Goal: Transaction & Acquisition: Purchase product/service

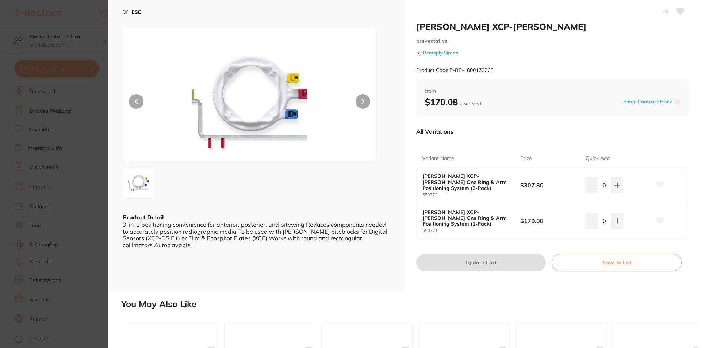
scroll to position [256, 0]
click at [228, 117] on img at bounding box center [250, 103] width 152 height 115
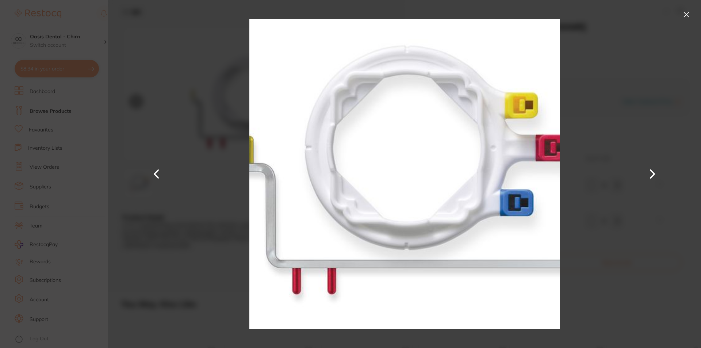
scroll to position [0, 0]
click at [377, 126] on img at bounding box center [405, 174] width 310 height 348
click at [684, 15] on button at bounding box center [687, 15] width 12 height 12
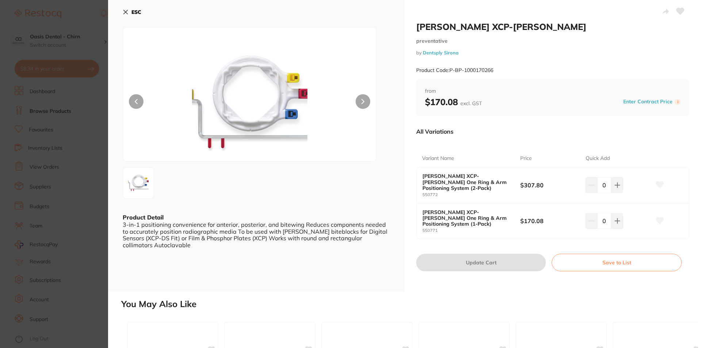
click at [125, 12] on icon at bounding box center [126, 12] width 4 height 4
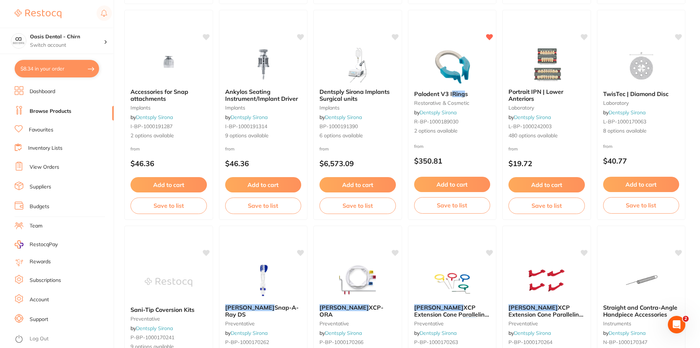
scroll to position [1169, 0]
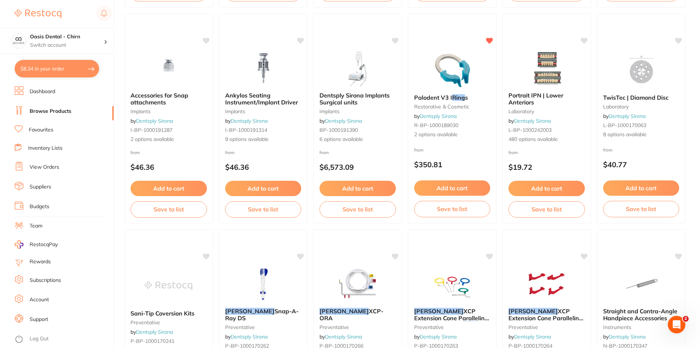
click at [32, 60] on button "$8.34 in your order" at bounding box center [57, 69] width 84 height 18
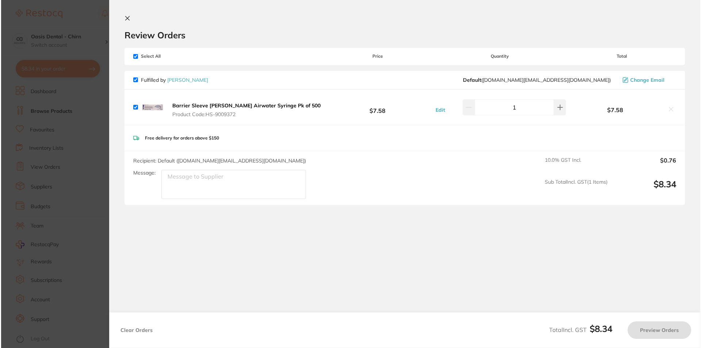
scroll to position [0, 0]
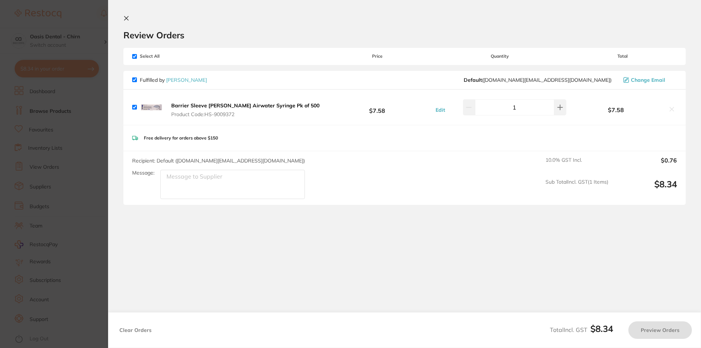
checkbox input "true"
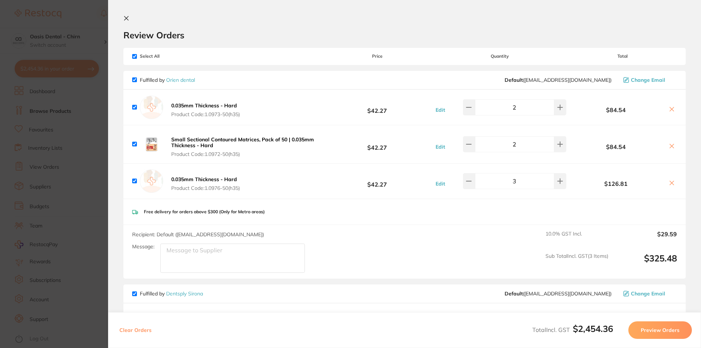
click at [39, 90] on section "Update RRP Set your pre negotiated price for this item. Item Agreed RRP (excl. …" at bounding box center [350, 174] width 701 height 348
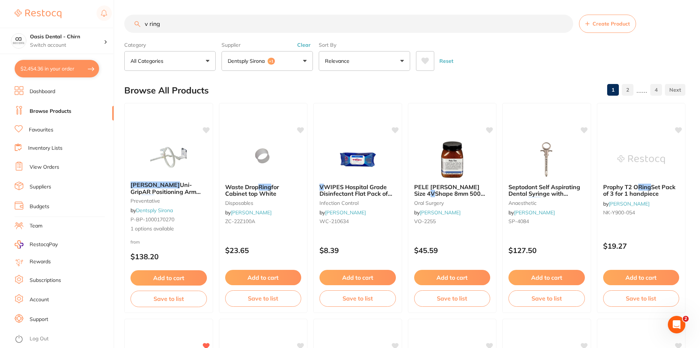
drag, startPoint x: 172, startPoint y: 23, endPoint x: -15, endPoint y: 0, distance: 188.5
click at [0, 0] on html "$2,454.36 Oasis Dental - Chirn Switch account Oasis Dental - Chirn $2,454.36 in…" at bounding box center [350, 174] width 700 height 348
type input "splash pitty"
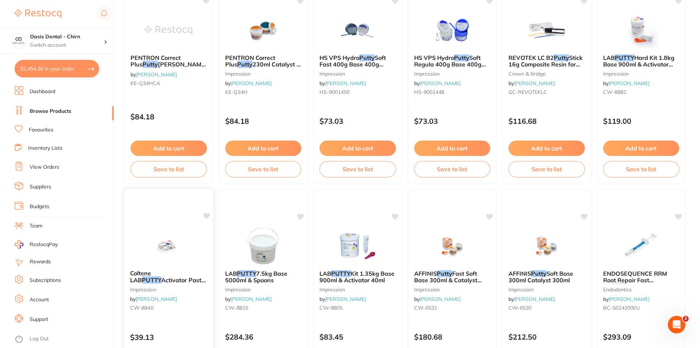
scroll to position [256, 0]
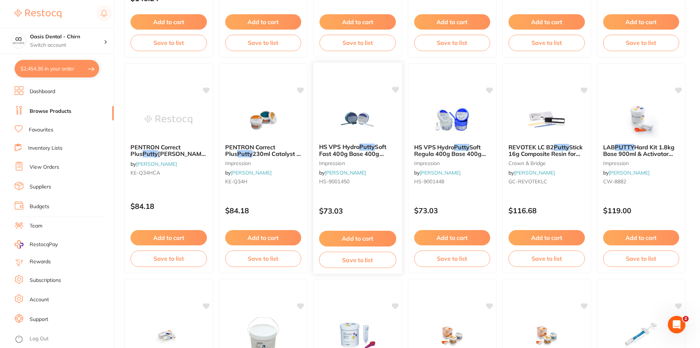
click at [355, 127] on img at bounding box center [358, 119] width 48 height 37
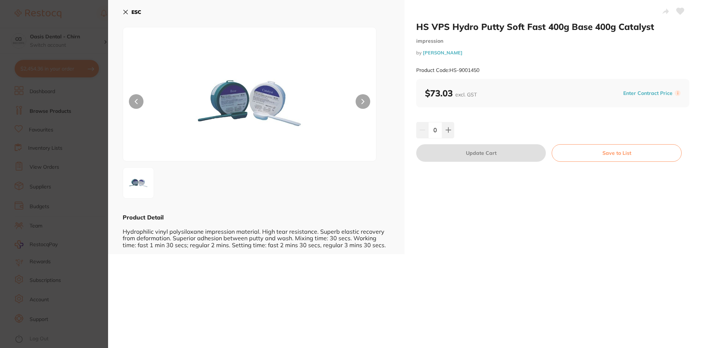
click at [124, 8] on button "ESC" at bounding box center [132, 12] width 19 height 12
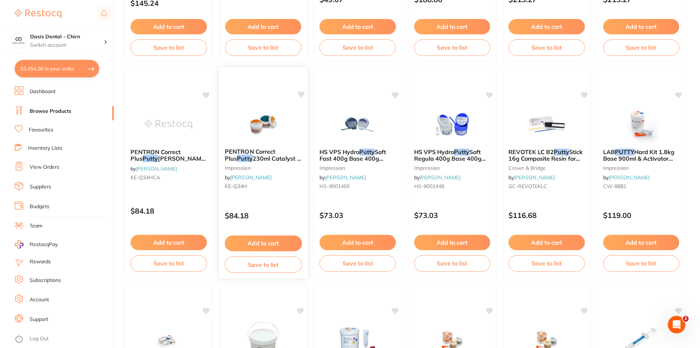
scroll to position [292, 0]
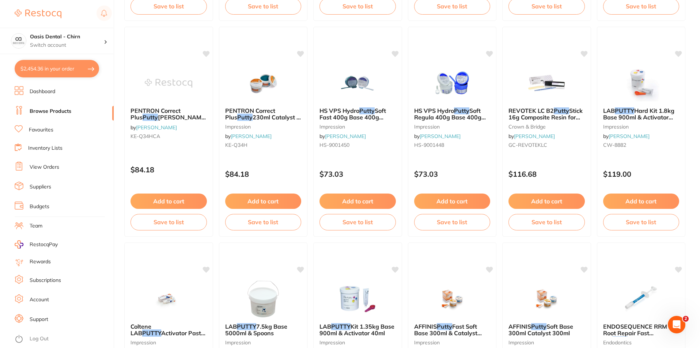
click at [49, 132] on link "Favourites" at bounding box center [41, 129] width 24 height 7
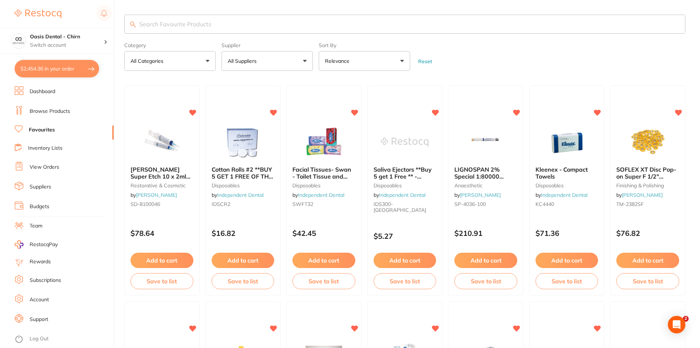
click at [155, 24] on input "search" at bounding box center [404, 24] width 561 height 19
type input "putty"
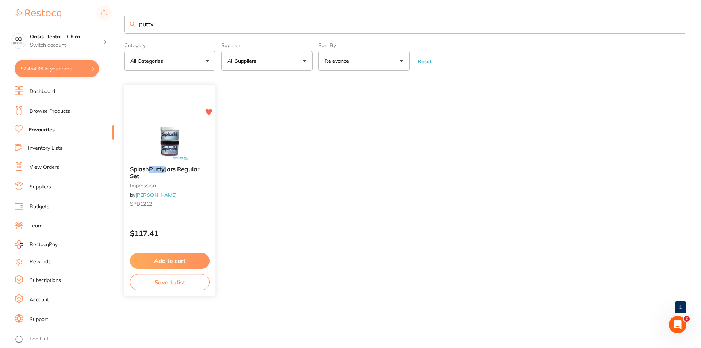
click at [145, 167] on span "Splash" at bounding box center [139, 169] width 19 height 7
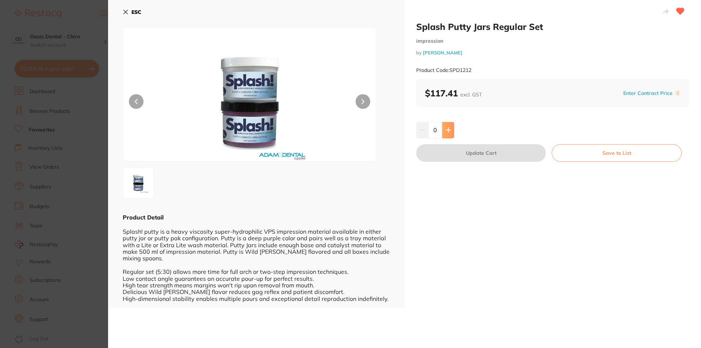
click at [448, 132] on icon at bounding box center [448, 130] width 5 height 5
type input "1"
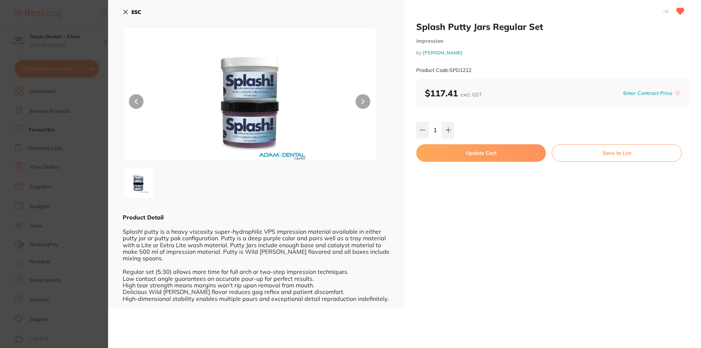
click at [469, 157] on button "Update Cart" at bounding box center [481, 153] width 130 height 18
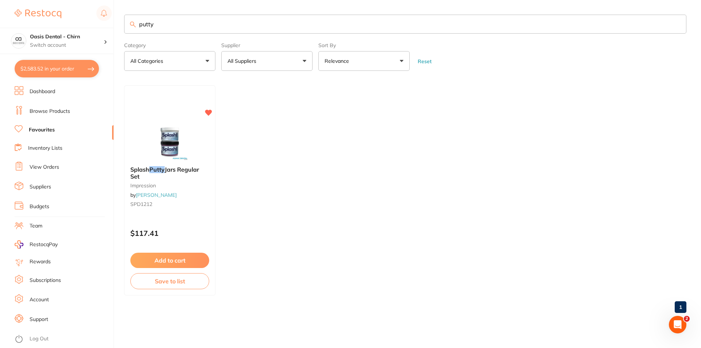
click at [55, 72] on button "$2,583.52 in your order" at bounding box center [57, 69] width 84 height 18
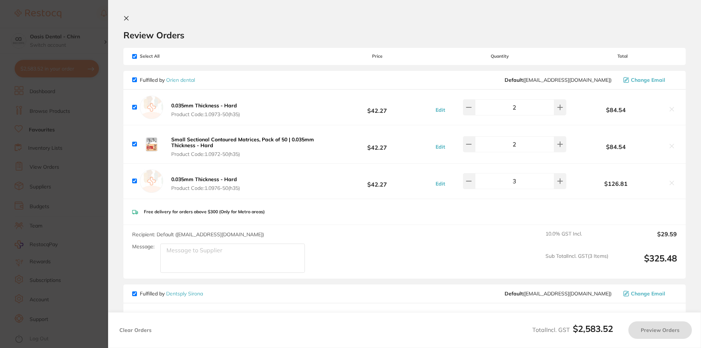
checkbox input "true"
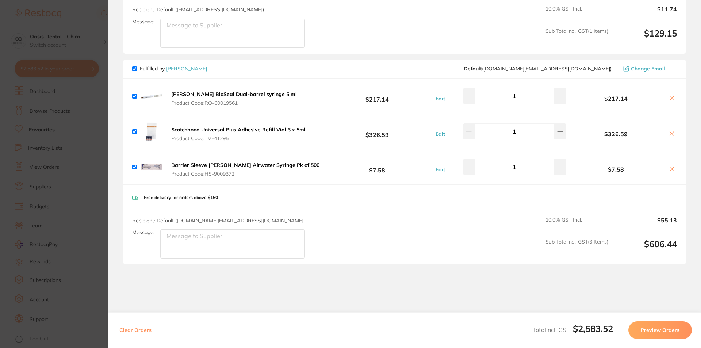
scroll to position [944, 0]
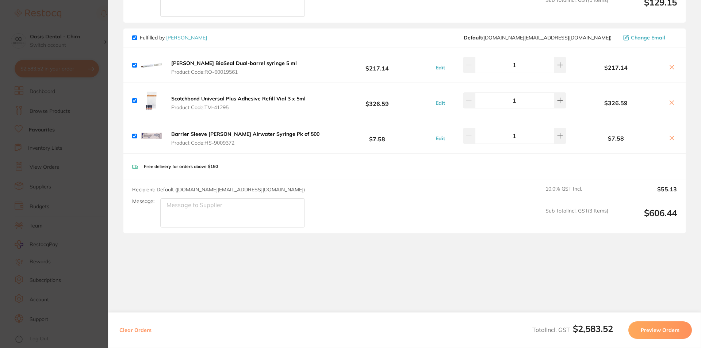
click at [201, 60] on b "[PERSON_NAME] BioSeal Dual-barrel syringe 5 ml" at bounding box center [234, 63] width 126 height 7
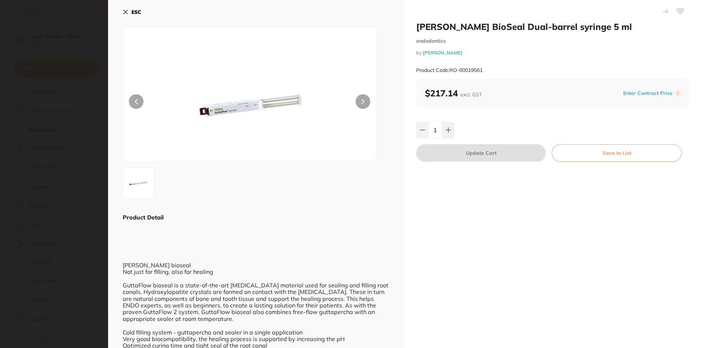
scroll to position [0, 0]
click at [124, 11] on icon at bounding box center [126, 12] width 4 height 4
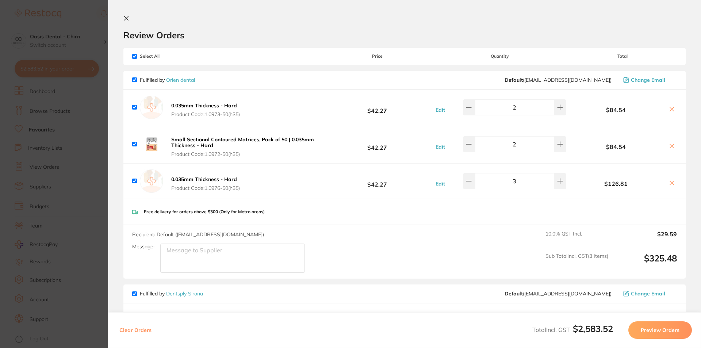
click at [126, 19] on icon at bounding box center [127, 18] width 4 height 4
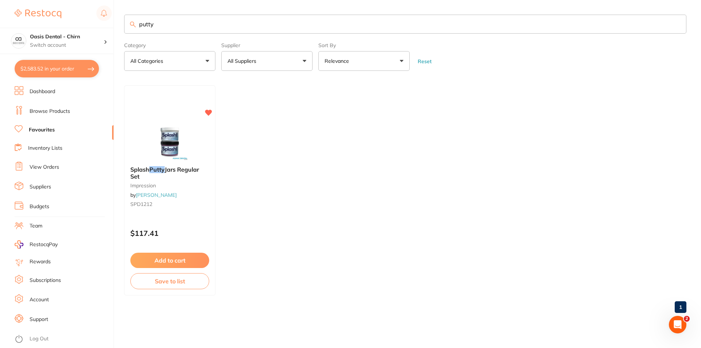
drag, startPoint x: 159, startPoint y: 24, endPoint x: 114, endPoint y: 23, distance: 44.9
click at [114, 23] on div "$2,583.52 Oasis Dental - Chirn Switch account Oasis Dental - Chirn $2,583.52 in…" at bounding box center [350, 174] width 701 height 348
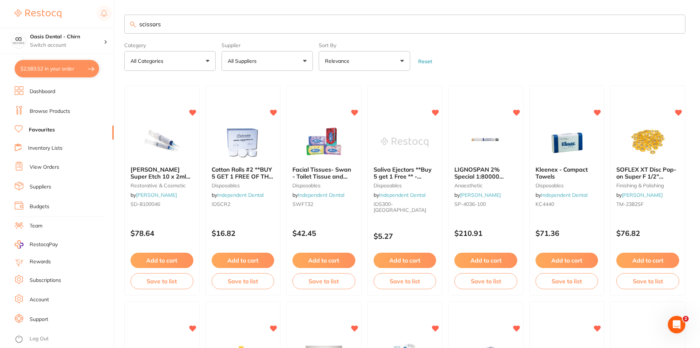
type input "scissors"
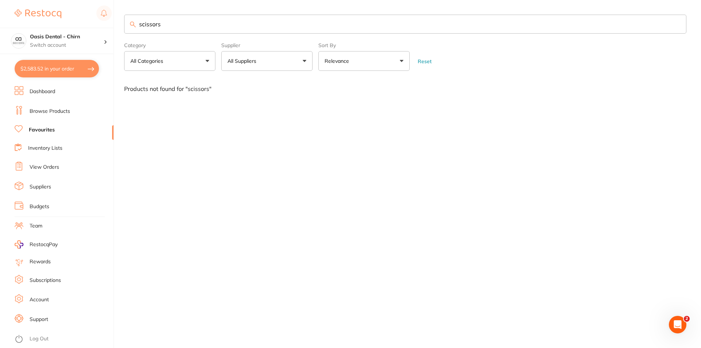
click at [54, 111] on link "Browse Products" at bounding box center [50, 111] width 41 height 7
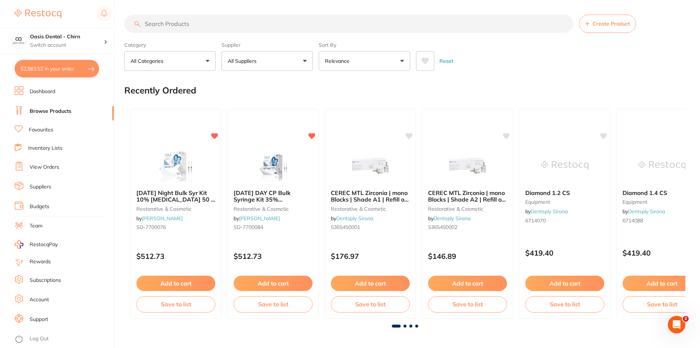
click at [143, 22] on input "search" at bounding box center [348, 24] width 449 height 18
type input "scissors"
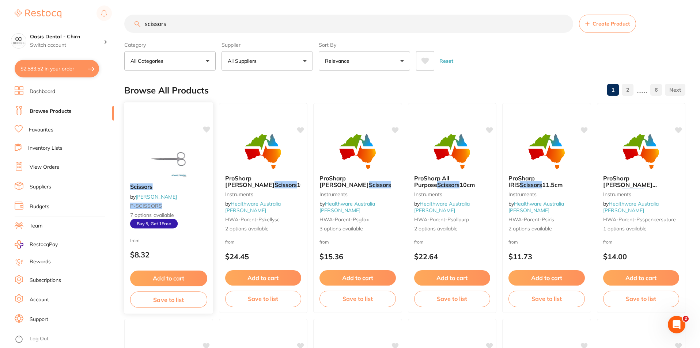
click at [166, 282] on button "Add to cart" at bounding box center [168, 279] width 77 height 16
